Goal: Book appointment/travel/reservation

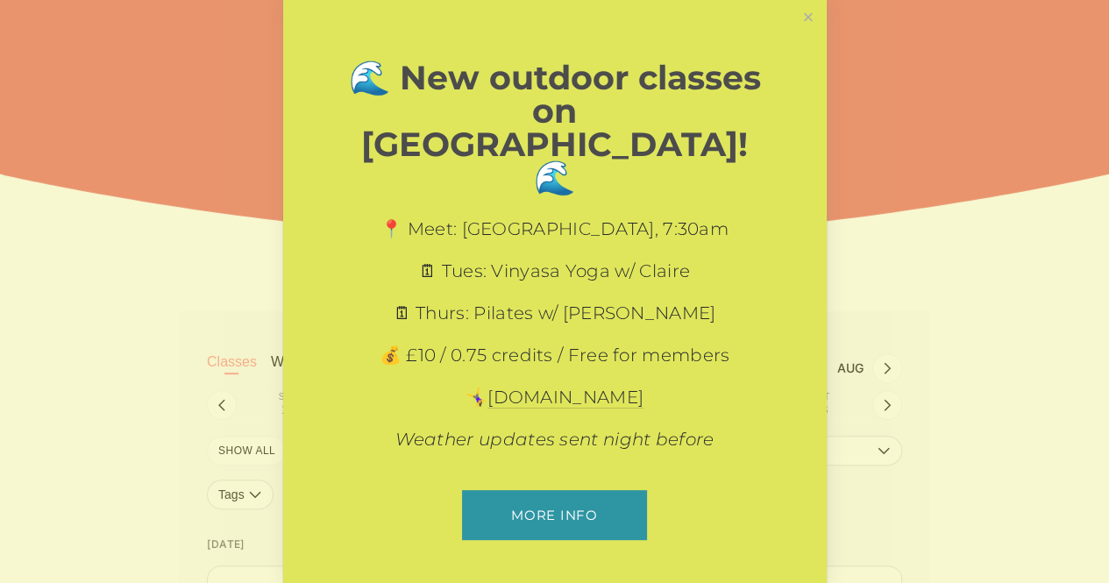
scroll to position [198, 0]
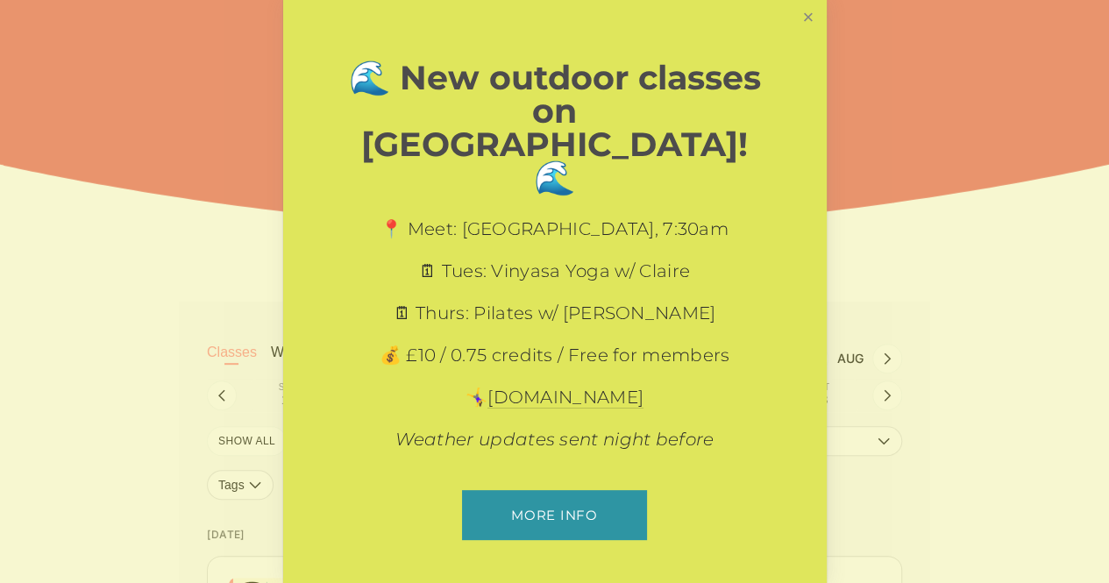
click at [807, 32] on link "Close" at bounding box center [807, 18] width 31 height 31
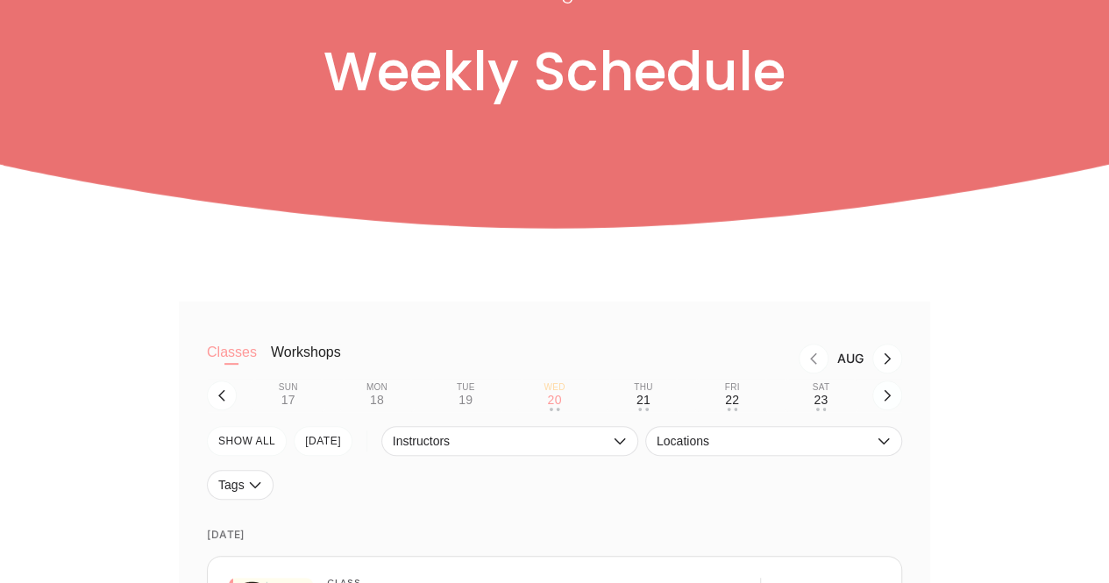
click at [878, 397] on button "button" at bounding box center [887, 395] width 30 height 30
click at [285, 407] on div "7" at bounding box center [288, 400] width 7 height 14
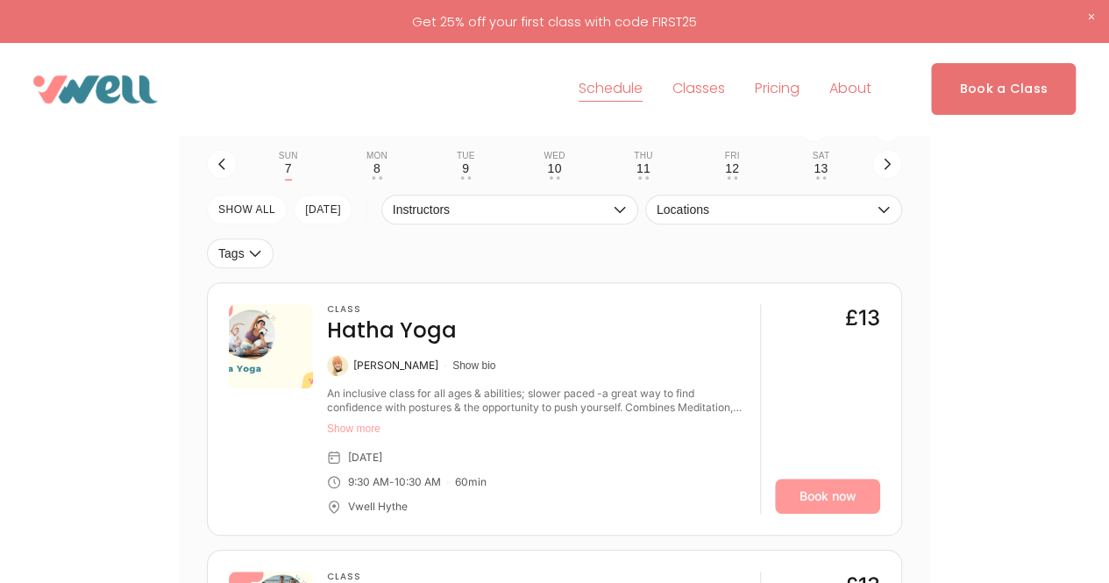
scroll to position [440, 0]
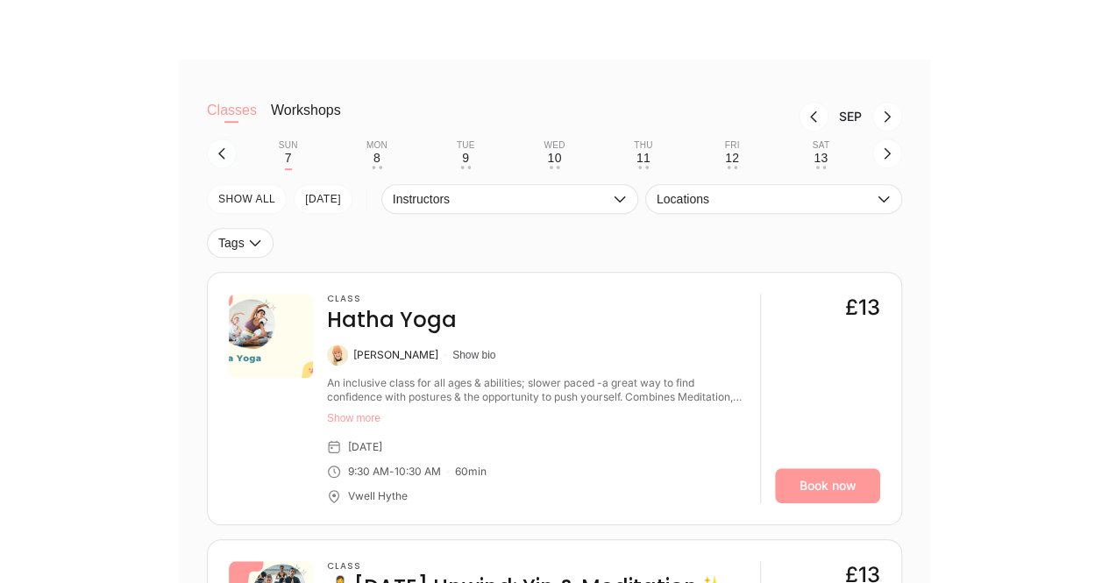
click at [223, 153] on icon "button" at bounding box center [222, 153] width 14 height 14
click at [827, 155] on button "Sat 6 • •" at bounding box center [821, 153] width 75 height 33
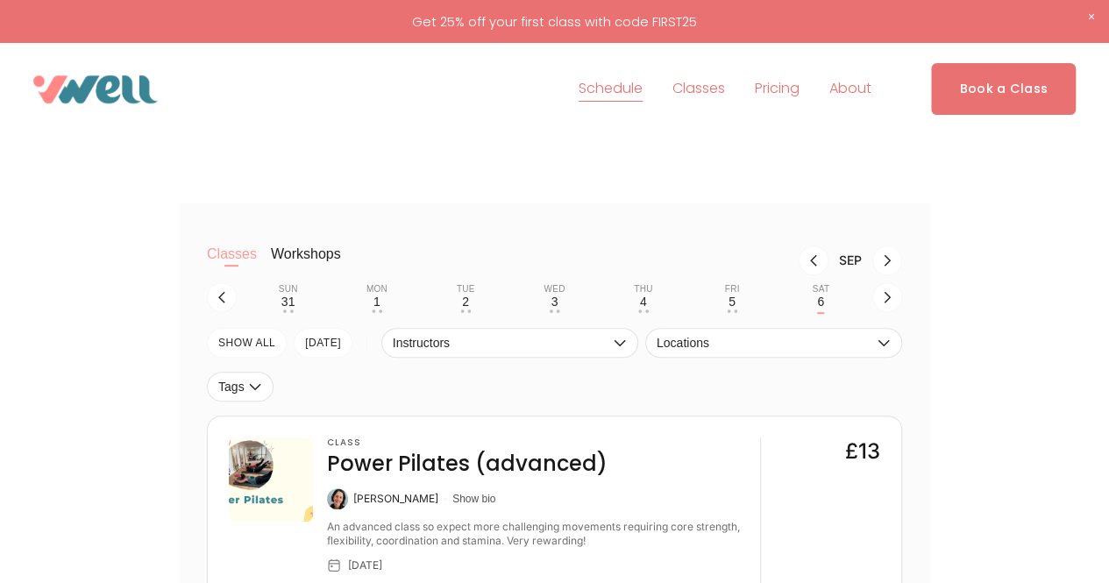
scroll to position [307, 0]
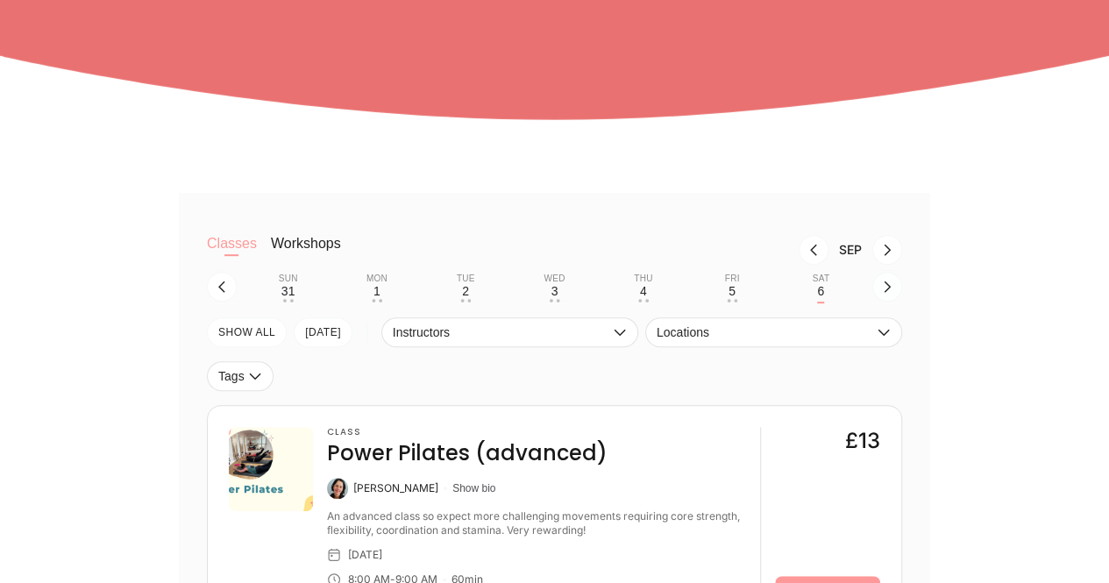
click at [882, 289] on icon "button" at bounding box center [887, 287] width 14 height 14
click at [289, 290] on div "7" at bounding box center [288, 291] width 7 height 14
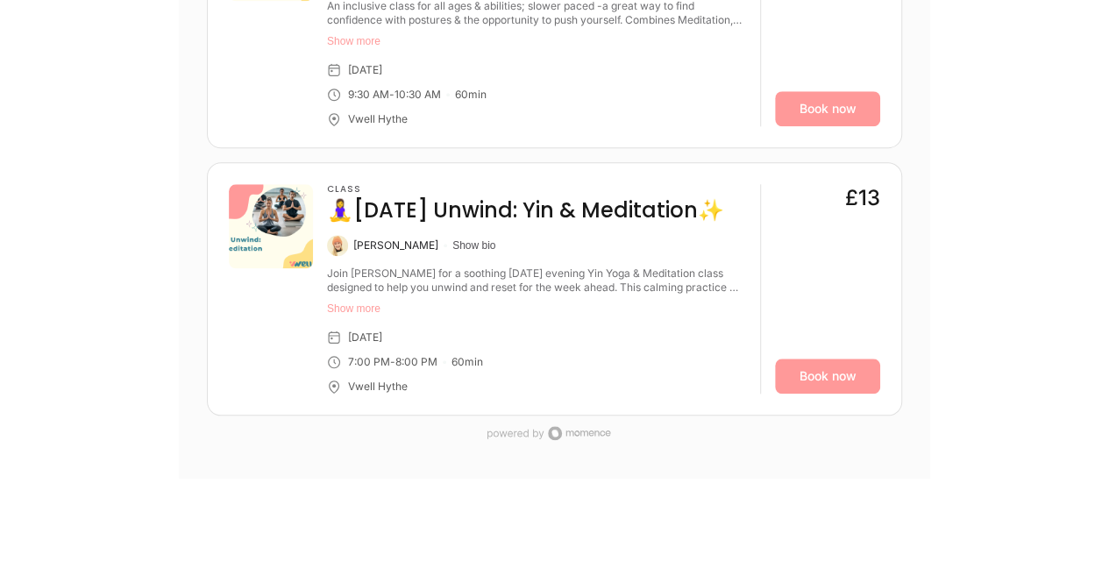
scroll to position [820, 0]
